Goal: Information Seeking & Learning: Learn about a topic

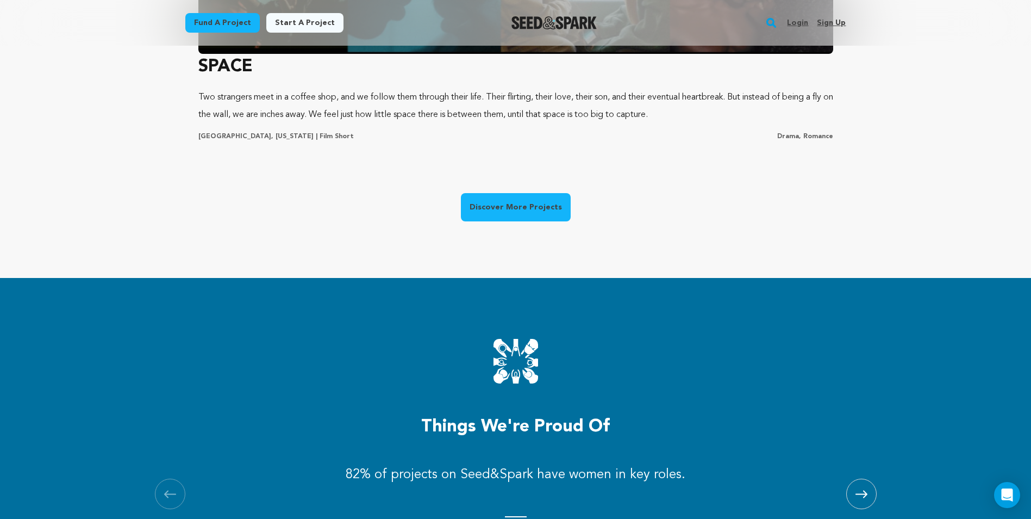
scroll to position [979, 0]
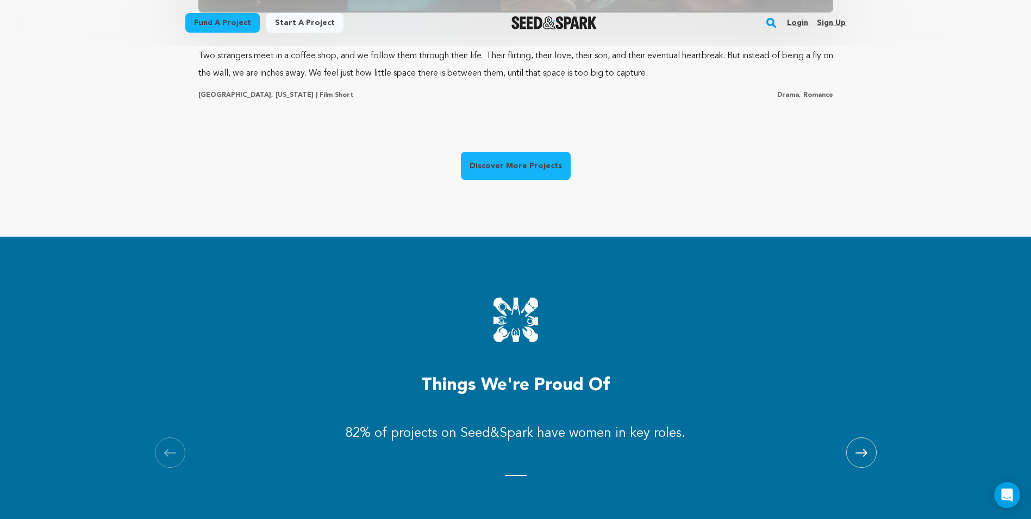
click at [534, 178] on link "Discover More Projects" at bounding box center [516, 166] width 110 height 28
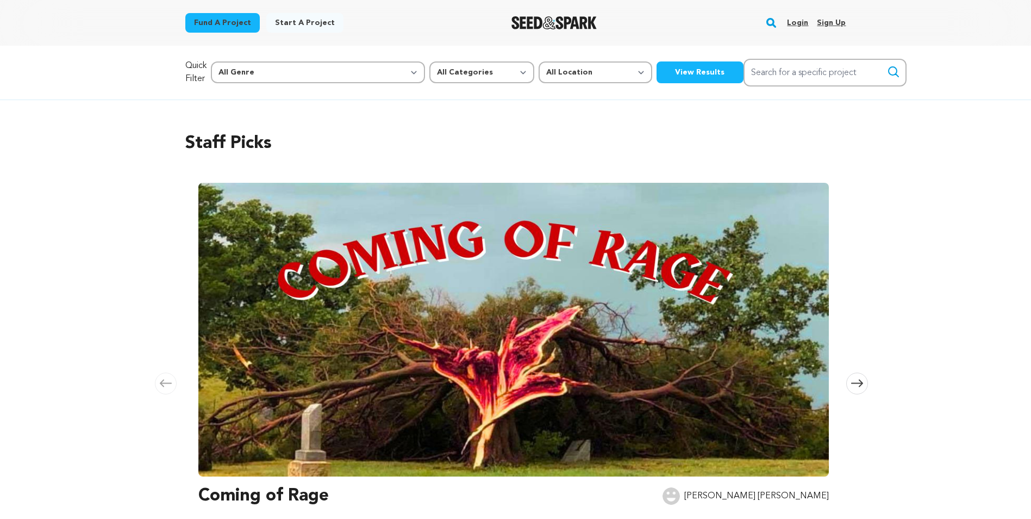
click at [657, 82] on button "View Results" at bounding box center [700, 72] width 87 height 22
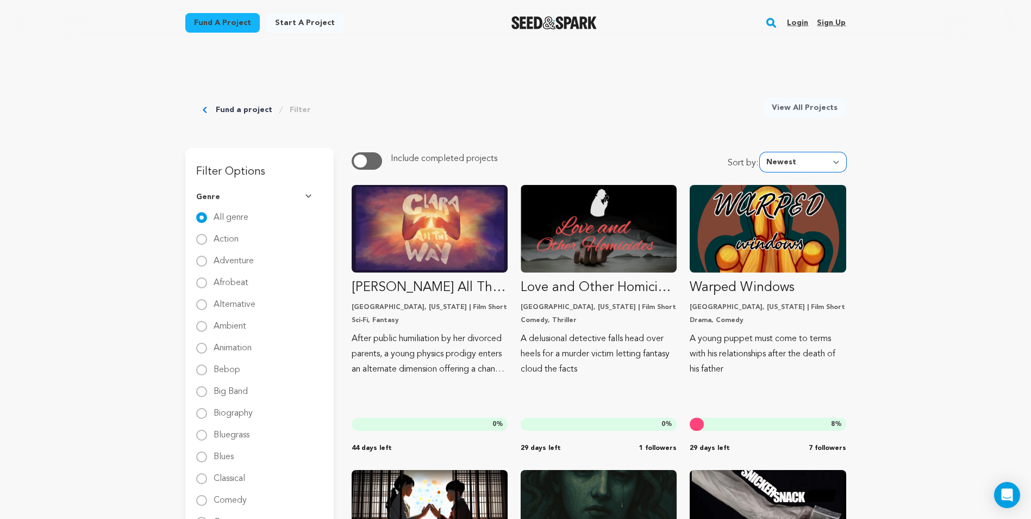
click at [784, 164] on select "Newest Most Popular Most Funded Trending Now Ending Now Amount Raised" at bounding box center [803, 162] width 86 height 20
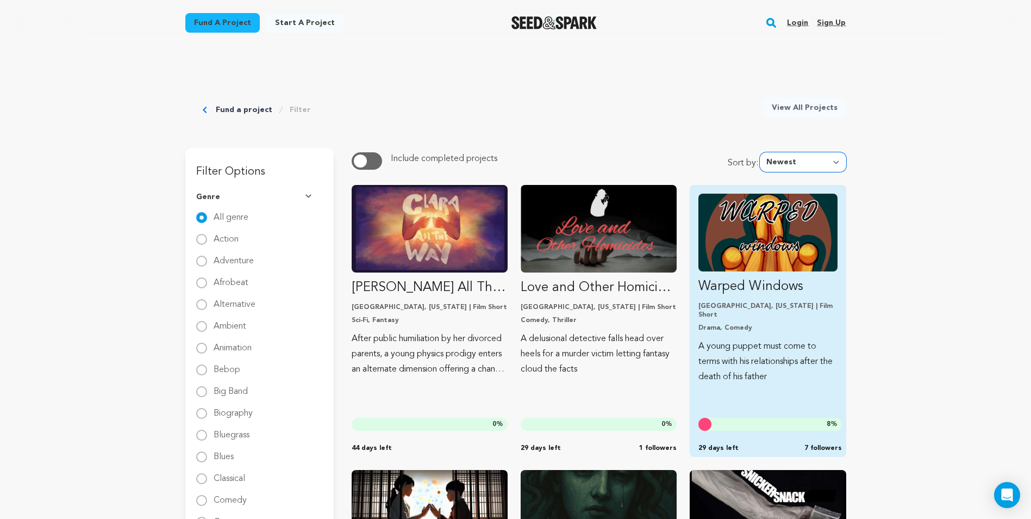
select select "ending_now"
click at [763, 152] on select "Newest Most Popular Most Funded Trending Now Ending Now Amount Raised" at bounding box center [803, 162] width 86 height 20
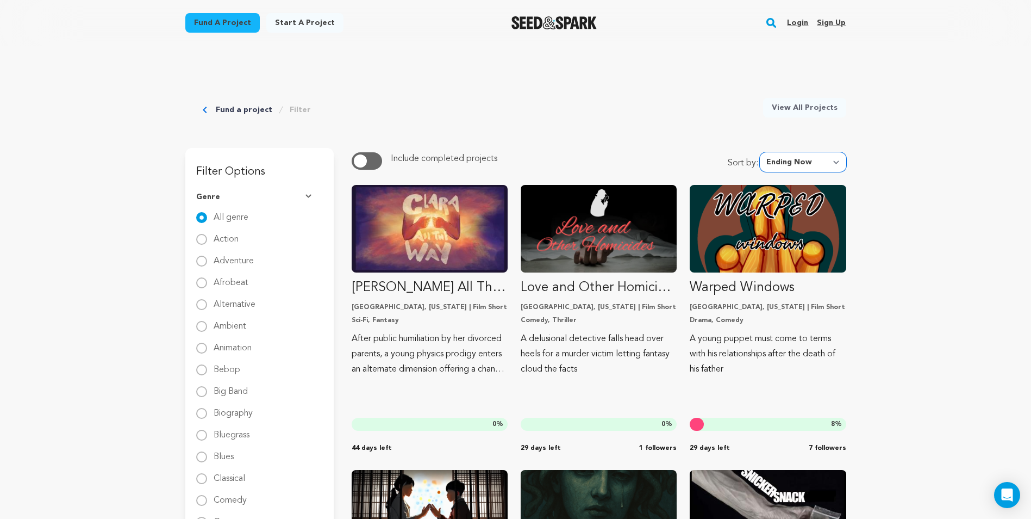
click at [792, 161] on select "Newest Most Popular Most Funded Trending Now Ending Now Amount Raised" at bounding box center [803, 162] width 86 height 20
click at [763, 152] on select "Newest Most Popular Most Funded Trending Now Ending Now Amount Raised" at bounding box center [803, 162] width 86 height 20
click at [536, 20] on img "Seed&Spark Homepage" at bounding box center [554, 22] width 85 height 13
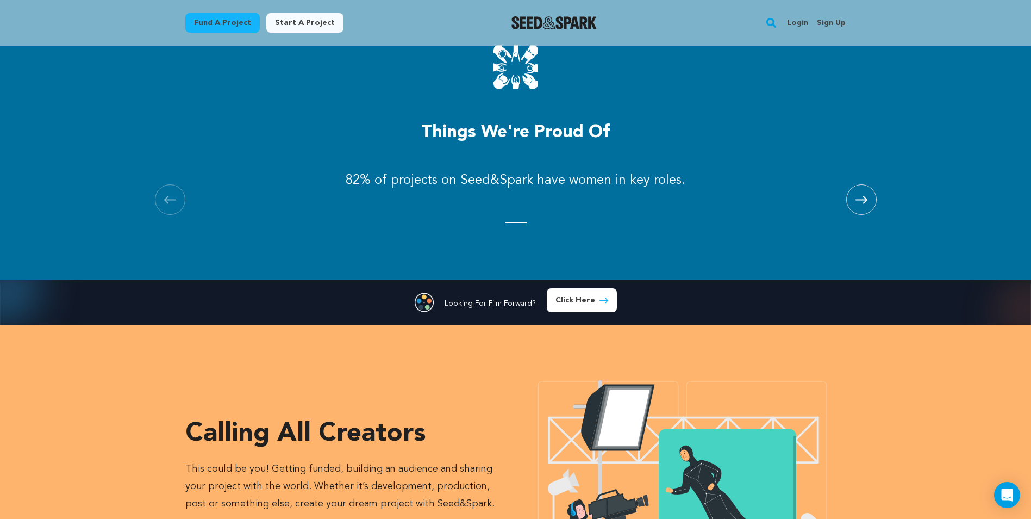
scroll to position [1033, 0]
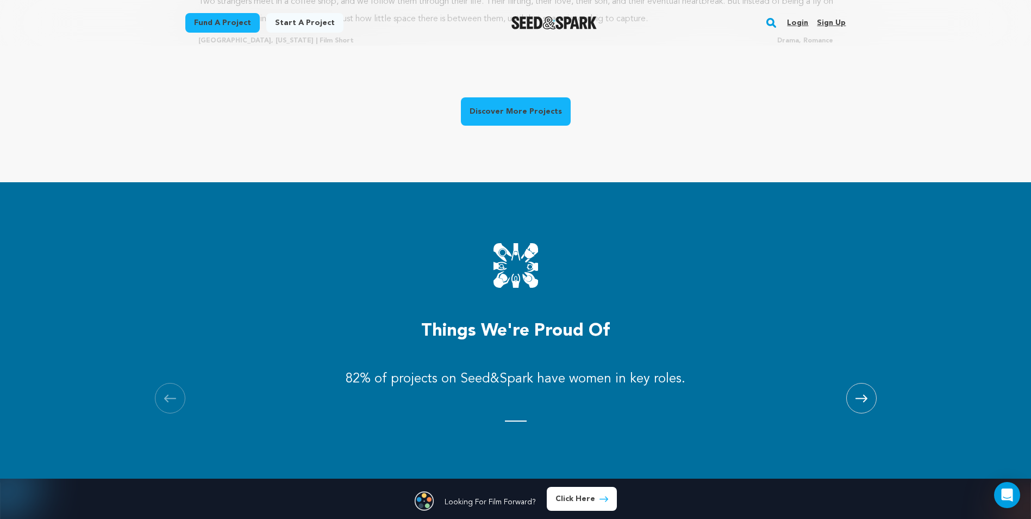
click at [515, 107] on link "Discover More Projects" at bounding box center [516, 111] width 110 height 28
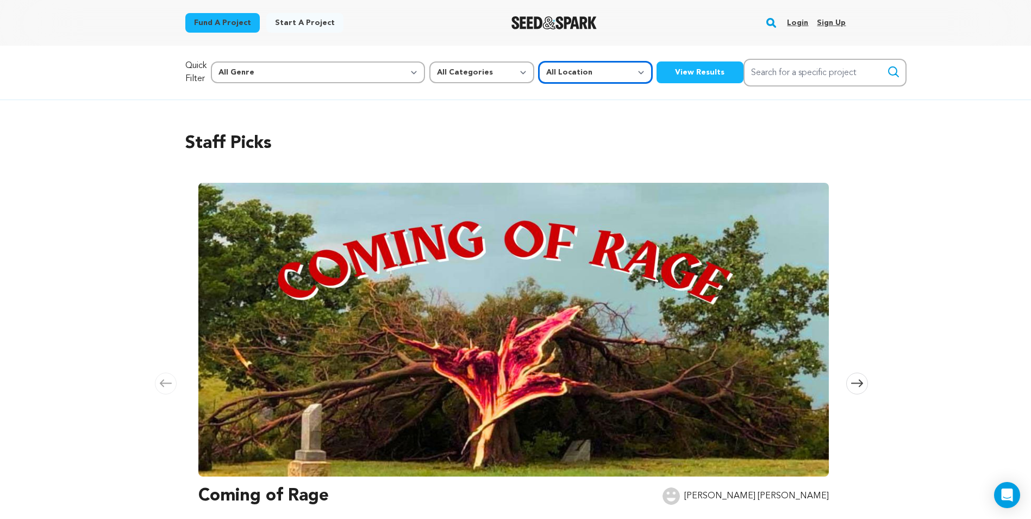
click at [539, 73] on select "All Location Everywhere [GEOGRAPHIC_DATA] [GEOGRAPHIC_DATA]" at bounding box center [596, 72] width 114 height 22
click at [429, 72] on select "All Categories Film Feature Film Short Series Music Video Comics Artist Residen…" at bounding box center [481, 72] width 105 height 22
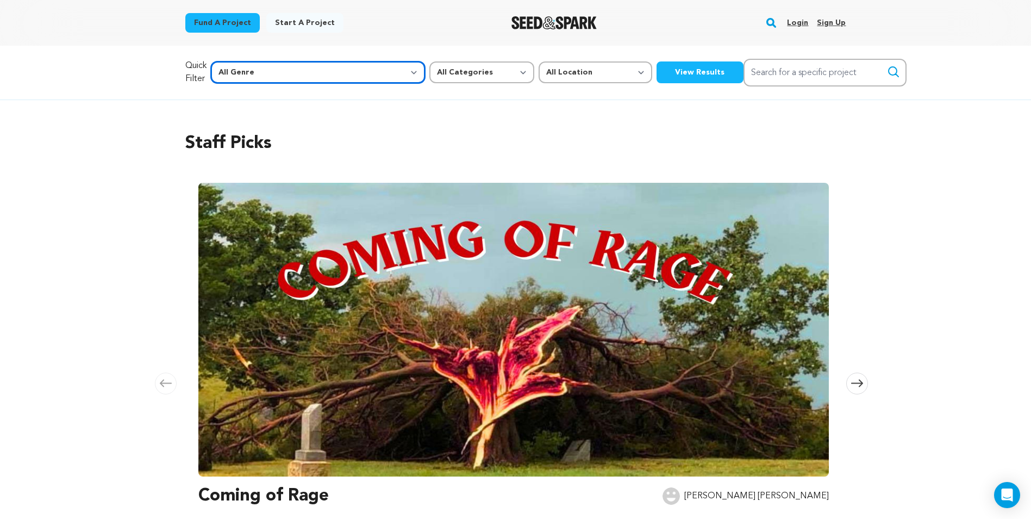
click at [266, 72] on select "All Genre Action Adventure Afrobeat Alternative Ambient Animation Bebop Big Ban…" at bounding box center [318, 72] width 214 height 22
click at [657, 67] on button "View Results" at bounding box center [700, 72] width 87 height 22
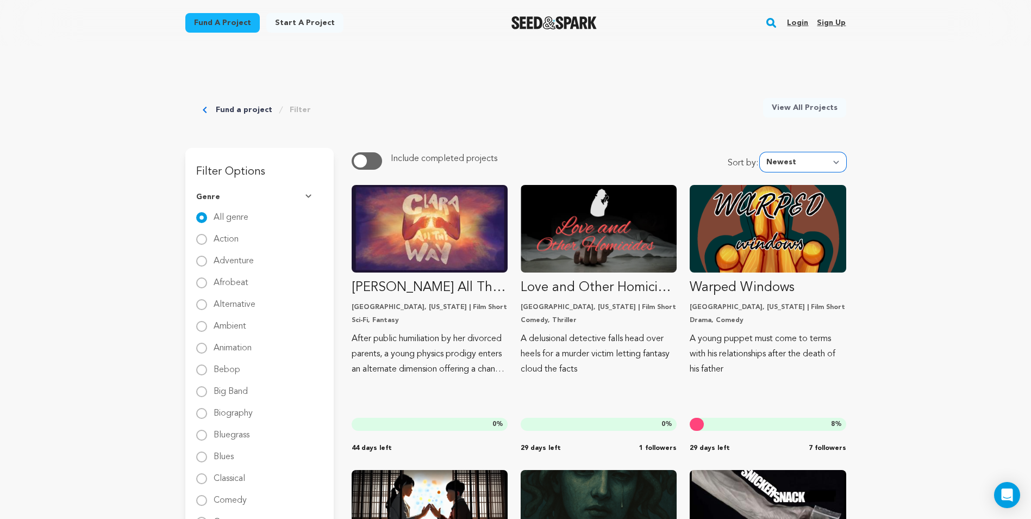
click at [777, 164] on select "Newest Most Popular Most Funded Trending Now Ending Now Amount Raised" at bounding box center [803, 162] width 86 height 20
select select "ending_now"
click at [763, 152] on select "Newest Most Popular Most Funded Trending Now Ending Now Amount Raised" at bounding box center [803, 162] width 86 height 20
click at [293, 112] on link "Filter" at bounding box center [300, 109] width 21 height 11
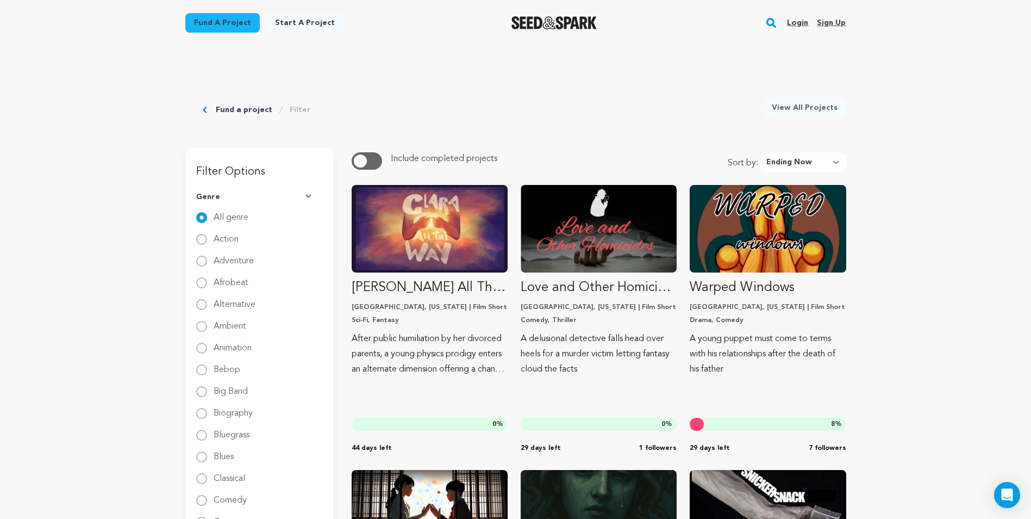
click at [836, 104] on link "View All Projects" at bounding box center [804, 108] width 83 height 20
click at [363, 161] on span "button" at bounding box center [360, 160] width 13 height 13
click at [810, 168] on select "Newest Most Popular Most Funded Trending Now Ending Now Amount Raised" at bounding box center [803, 162] width 86 height 20
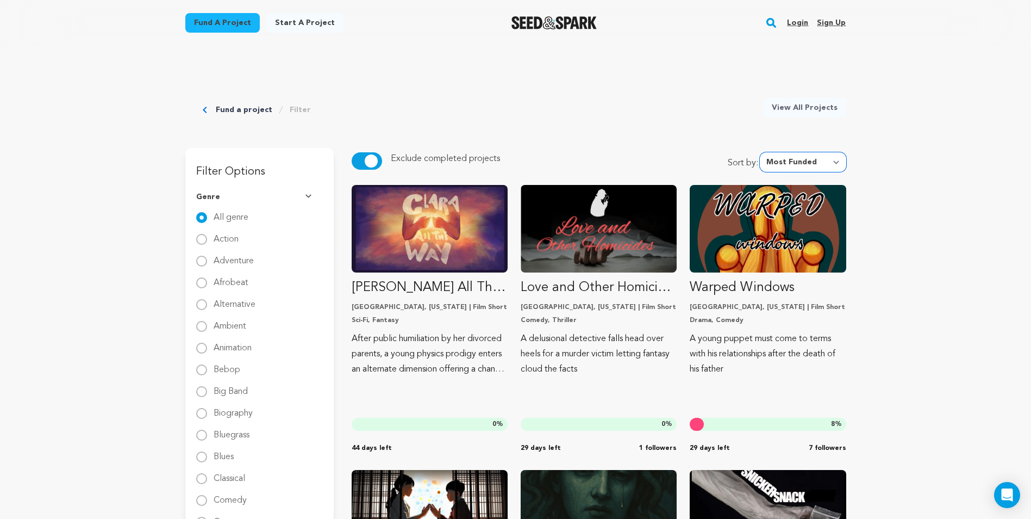
click at [763, 152] on select "Newest Most Popular Most Funded Trending Now Ending Now Amount Raised" at bounding box center [803, 162] width 86 height 20
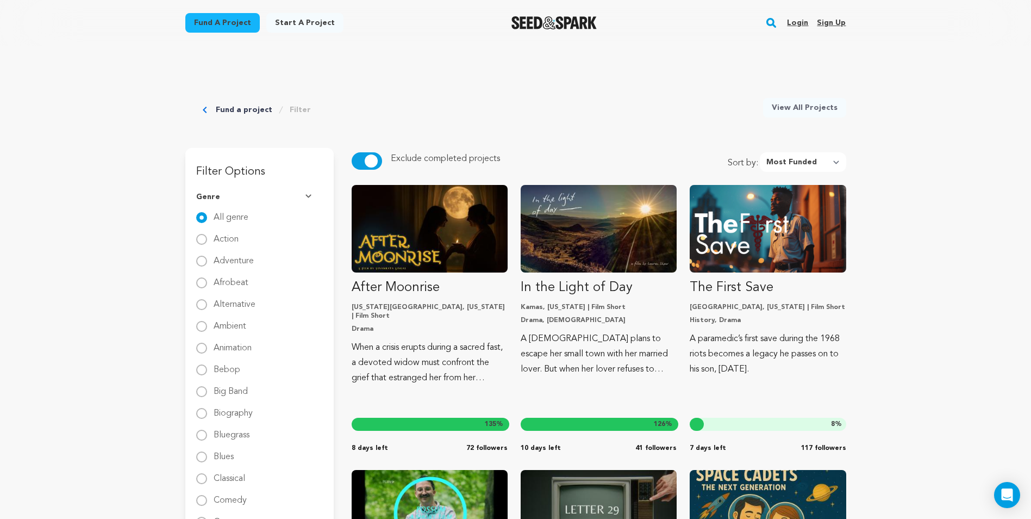
click at [373, 160] on span "button" at bounding box center [371, 160] width 13 height 13
click at [799, 161] on select "Newest Most Popular Most Funded Trending Now Ending Now Amount Raised" at bounding box center [803, 162] width 86 height 20
select select "ending_now"
click at [763, 152] on select "Newest Most Popular Most Funded Trending Now Ending Now Amount Raised" at bounding box center [803, 162] width 86 height 20
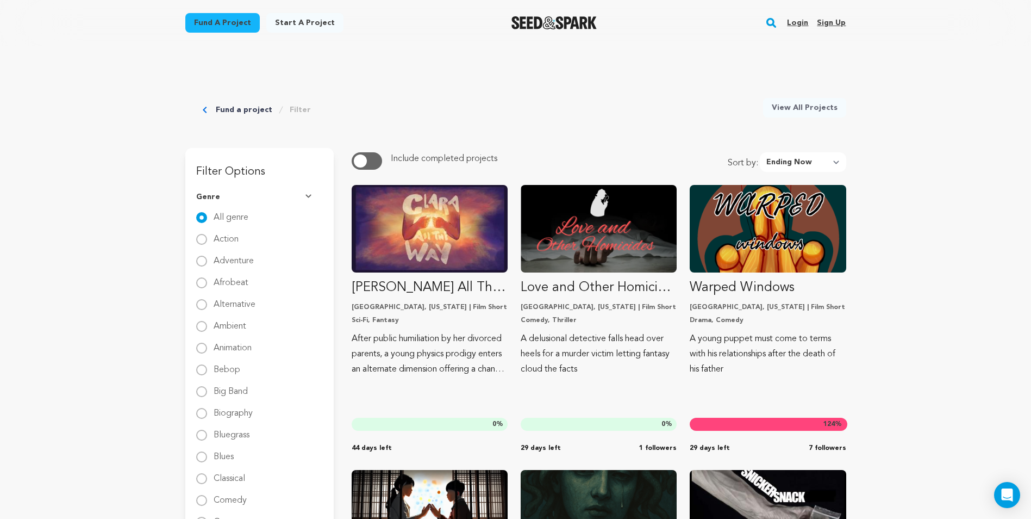
click at [581, 18] on img "Seed&Spark Homepage" at bounding box center [554, 22] width 85 height 13
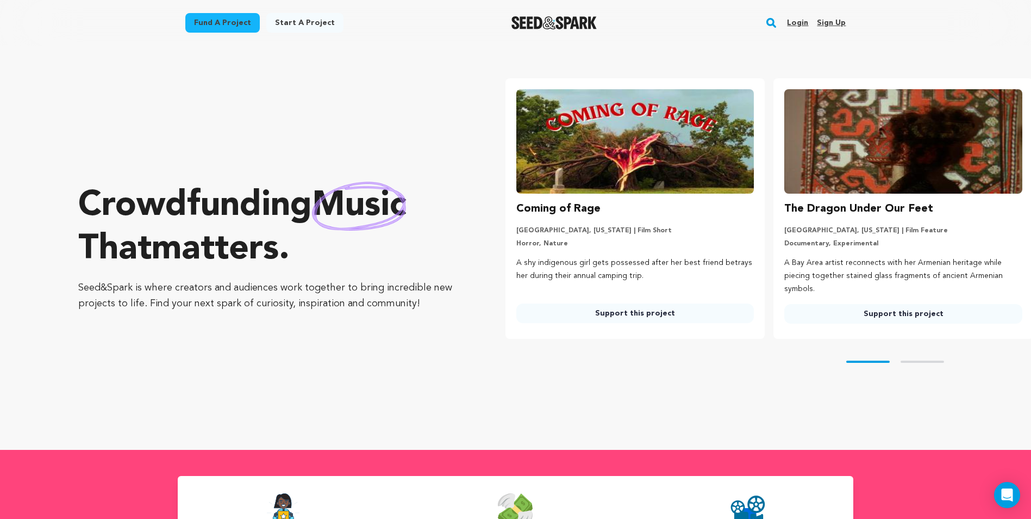
click at [555, 29] on img "Seed&Spark Homepage" at bounding box center [554, 22] width 85 height 13
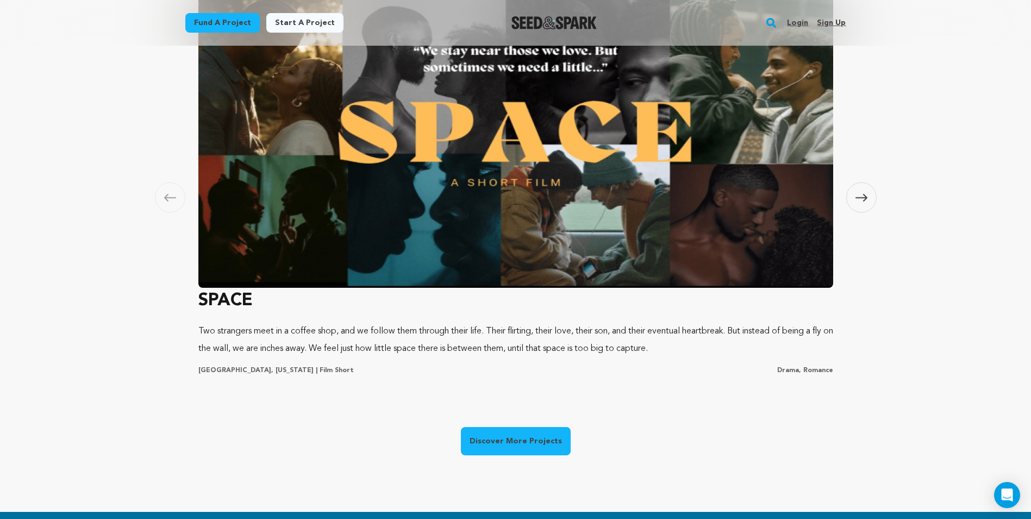
scroll to position [707, 0]
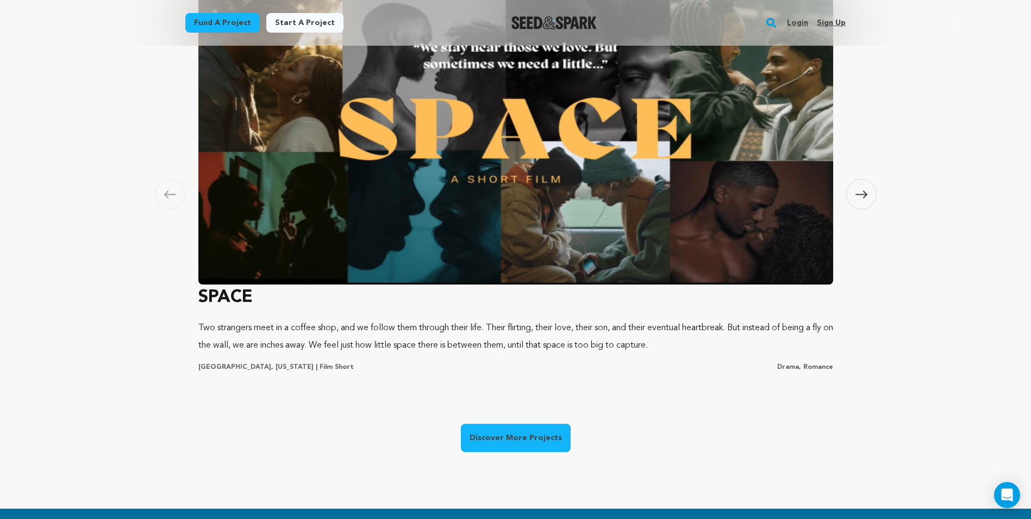
click at [491, 446] on link "Discover More Projects" at bounding box center [516, 437] width 110 height 28
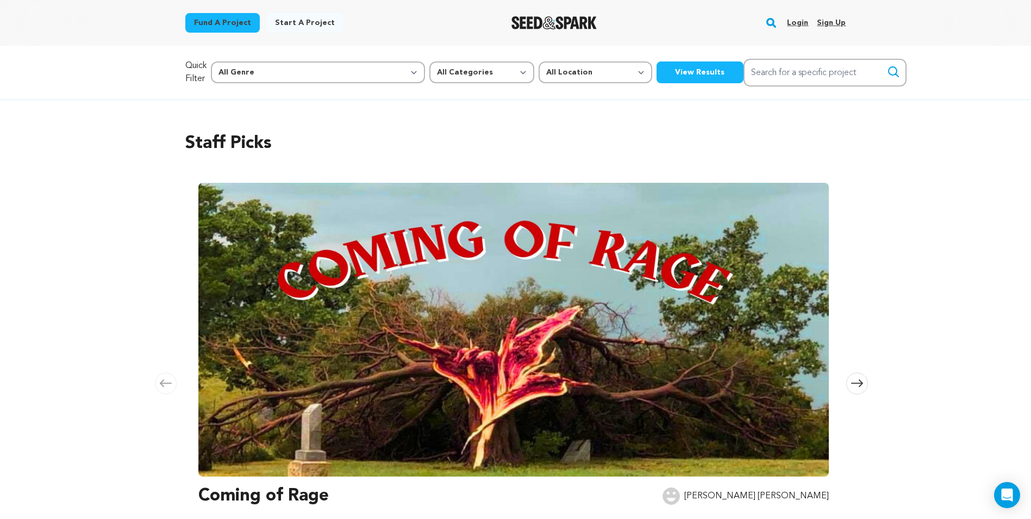
click at [657, 78] on button "View Results" at bounding box center [700, 72] width 87 height 22
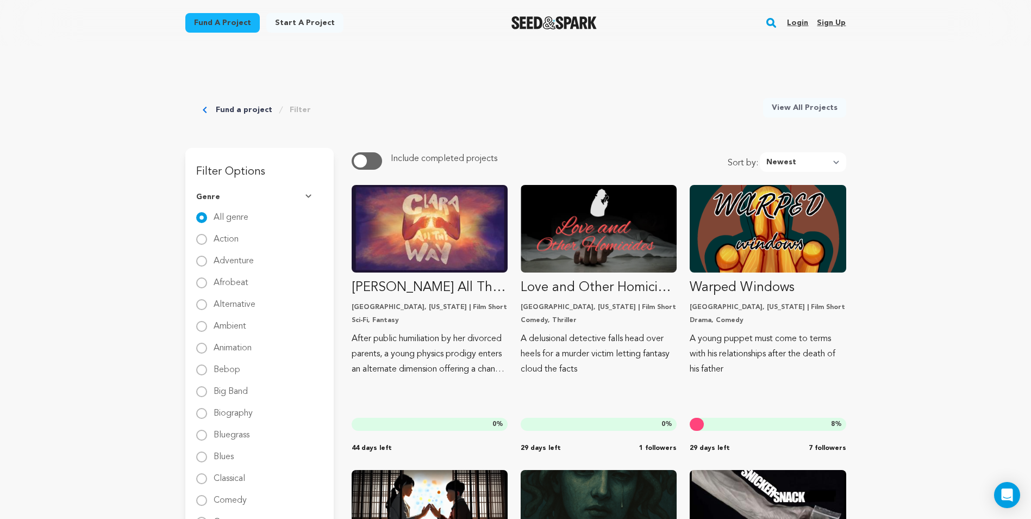
click at [368, 167] on button "button" at bounding box center [367, 160] width 30 height 17
